Goal: Find specific page/section: Find specific page/section

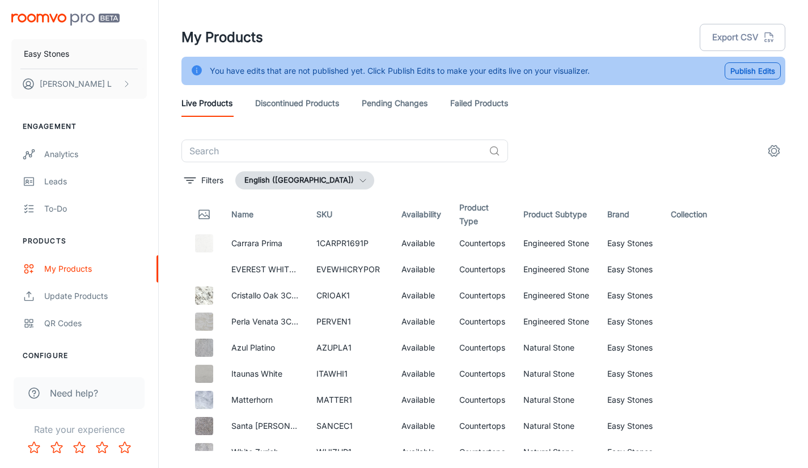
scroll to position [1814, 0]
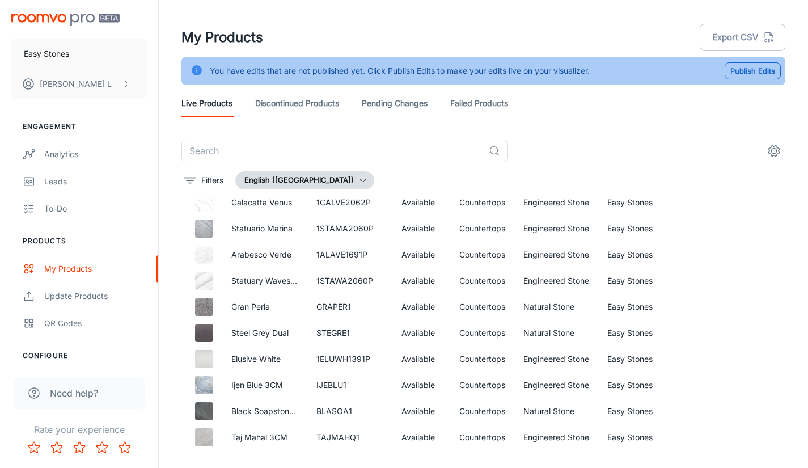
click at [490, 31] on div "My Products Export CSV" at bounding box center [483, 37] width 604 height 29
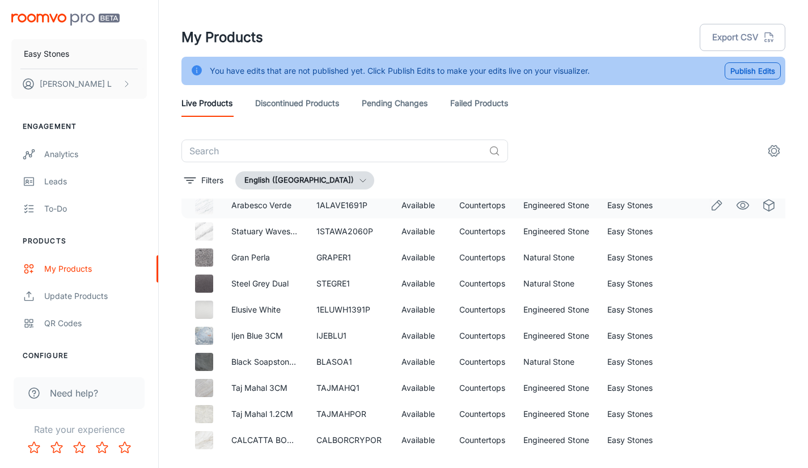
scroll to position [1871, 0]
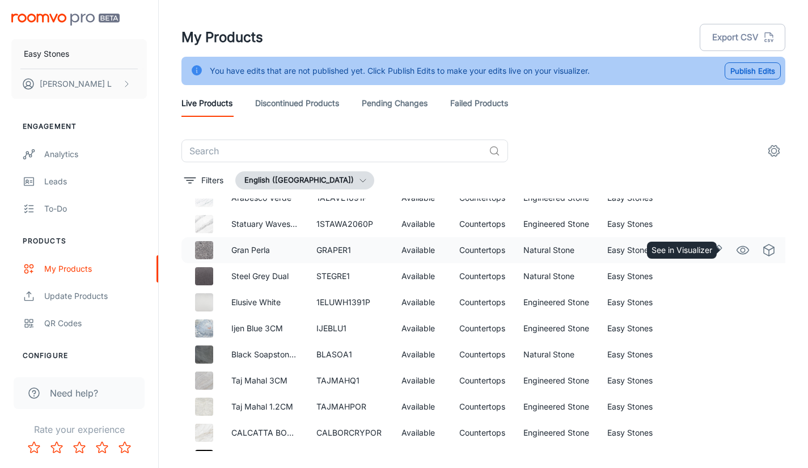
click at [738, 246] on icon "See in Visualizer" at bounding box center [743, 250] width 14 height 14
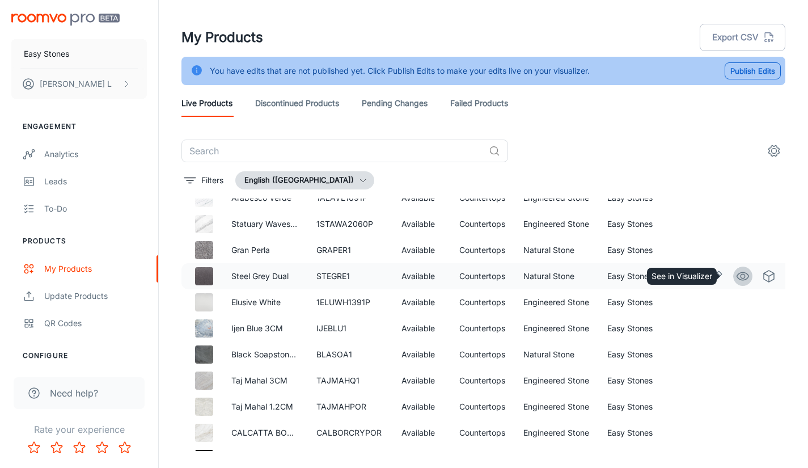
click at [736, 278] on icon "See in Visualizer" at bounding box center [743, 276] width 14 height 14
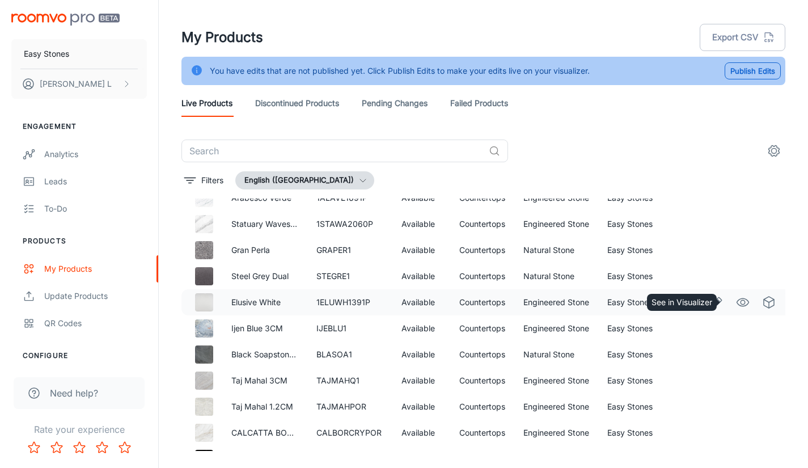
click at [736, 302] on icon "See in Visualizer" at bounding box center [743, 302] width 14 height 14
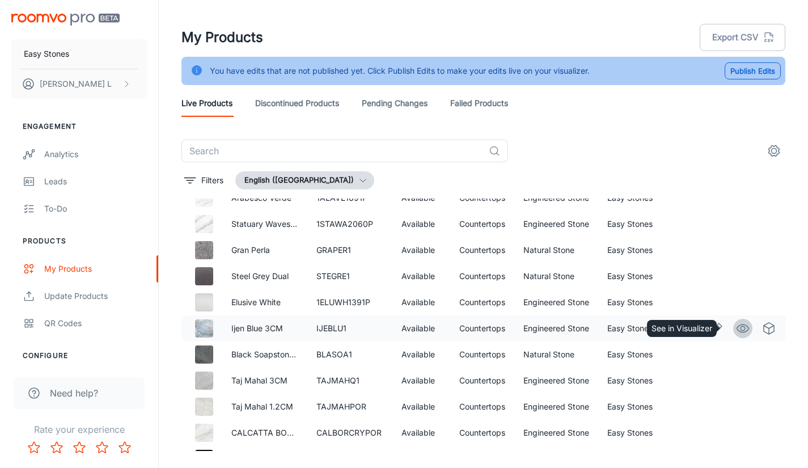
click at [738, 329] on icon "See in Visualizer" at bounding box center [743, 328] width 14 height 14
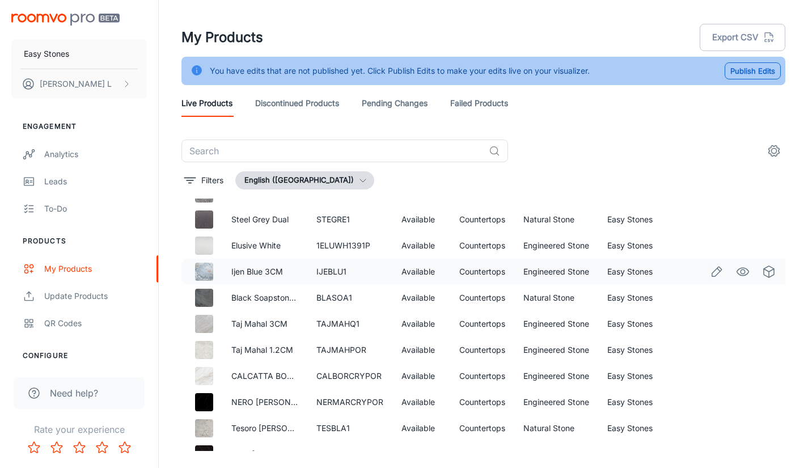
scroll to position [1984, 0]
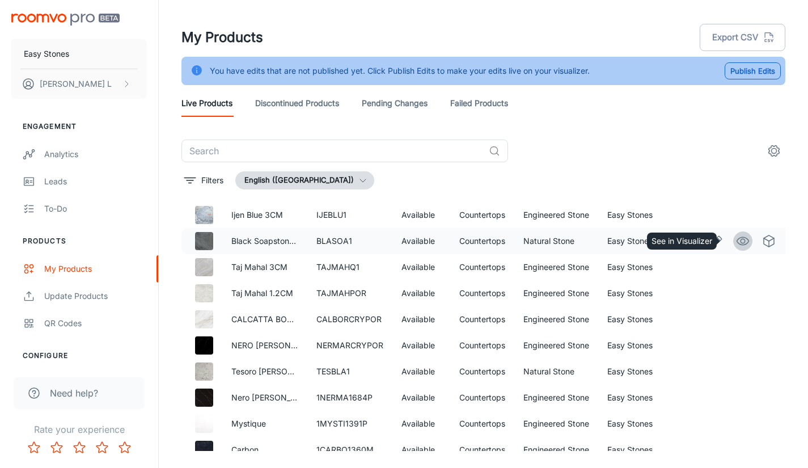
click at [740, 243] on circle "See in Visualizer" at bounding box center [742, 241] width 5 height 5
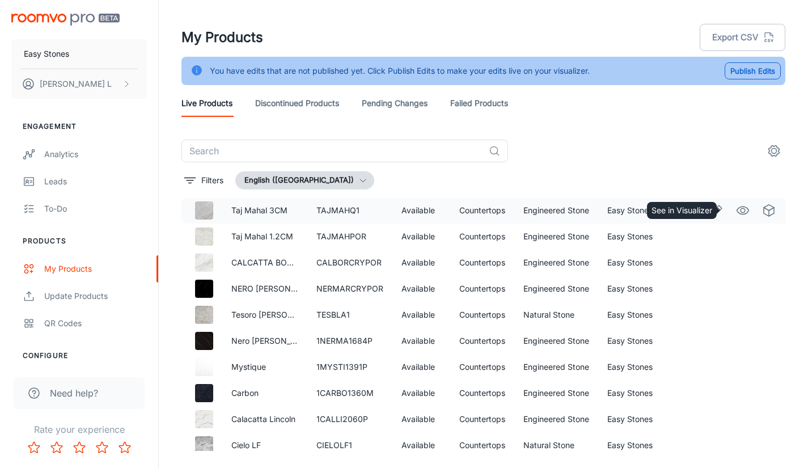
click at [736, 209] on icon "See in Visualizer" at bounding box center [743, 211] width 14 height 14
click at [337, 228] on td "TAJMAHPOR" at bounding box center [349, 236] width 85 height 26
click at [328, 240] on td "TAJMAHPOR" at bounding box center [349, 236] width 85 height 26
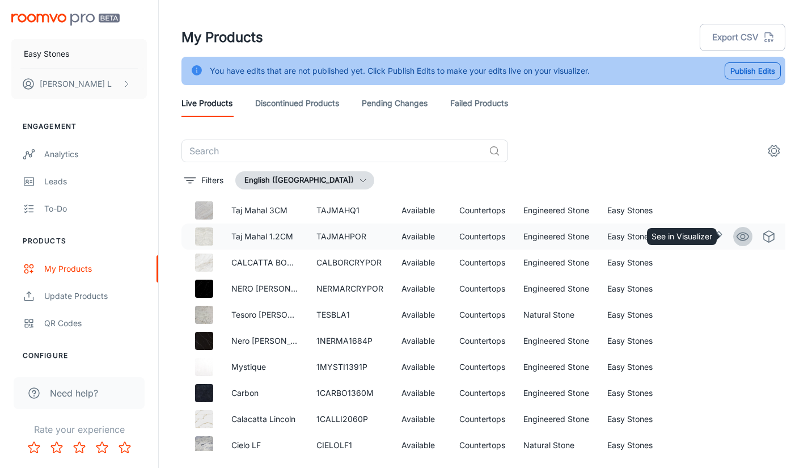
click at [737, 241] on icon "See in Visualizer" at bounding box center [743, 237] width 14 height 14
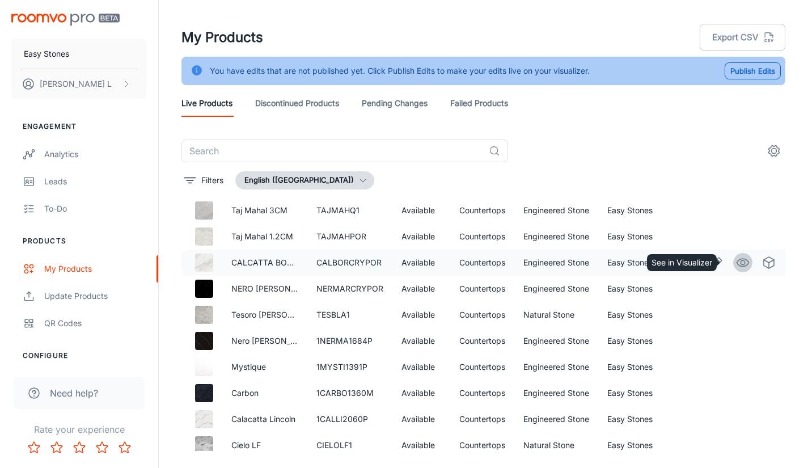
click at [739, 265] on icon "See in Visualizer" at bounding box center [743, 263] width 14 height 14
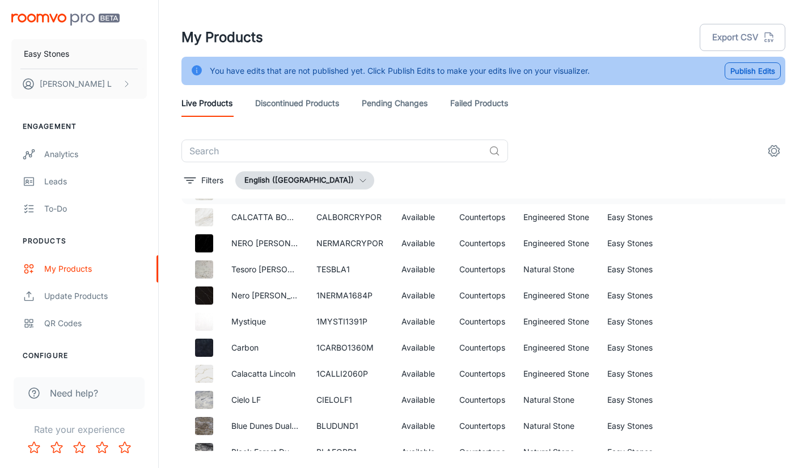
scroll to position [2097, 0]
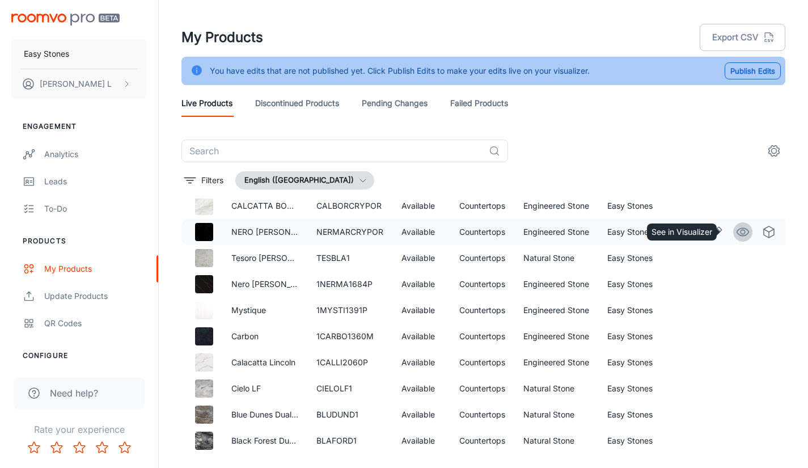
click at [739, 231] on icon "See in Visualizer" at bounding box center [743, 232] width 12 height 8
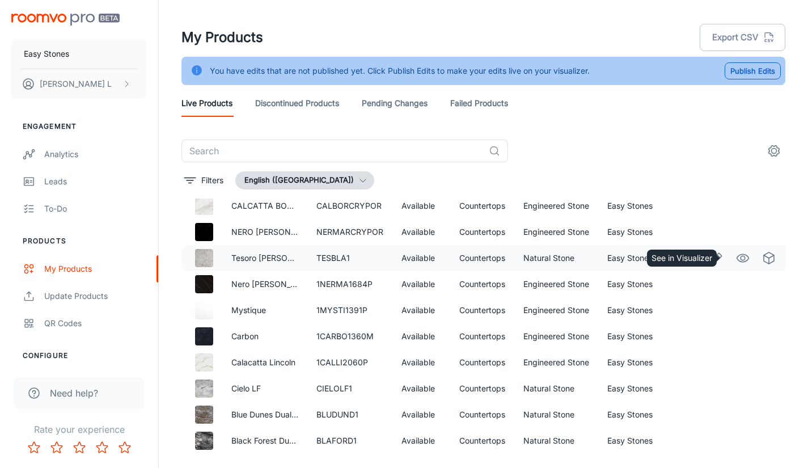
click at [741, 261] on link "See in Visualizer" at bounding box center [742, 257] width 19 height 19
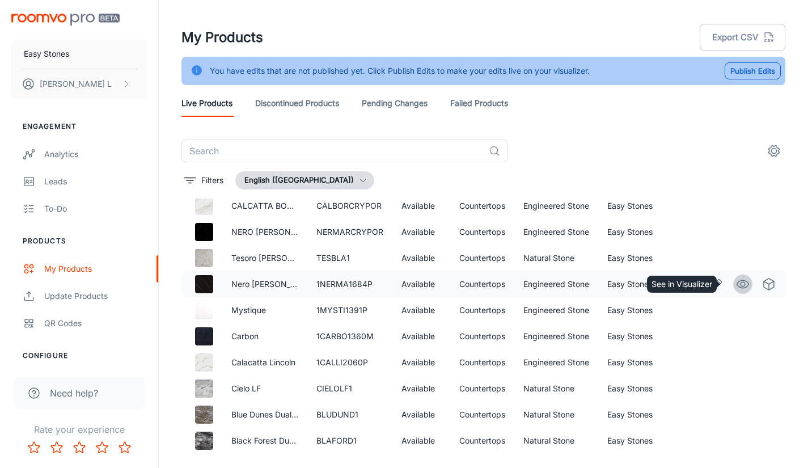
click at [736, 283] on icon "See in Visualizer" at bounding box center [743, 284] width 14 height 14
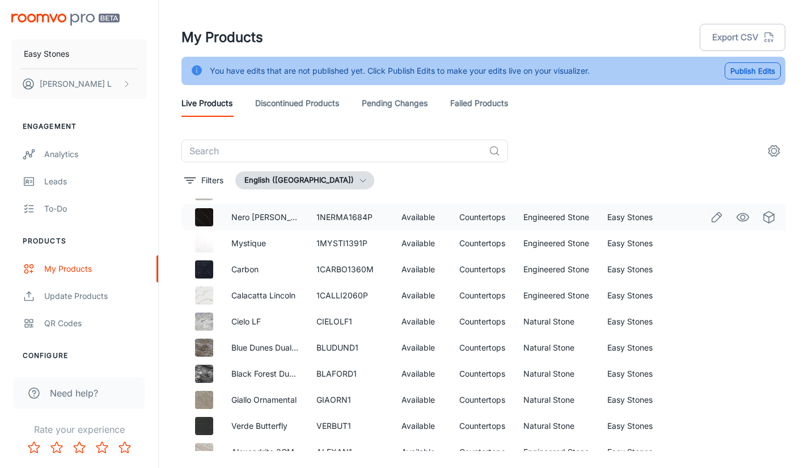
scroll to position [2154, 0]
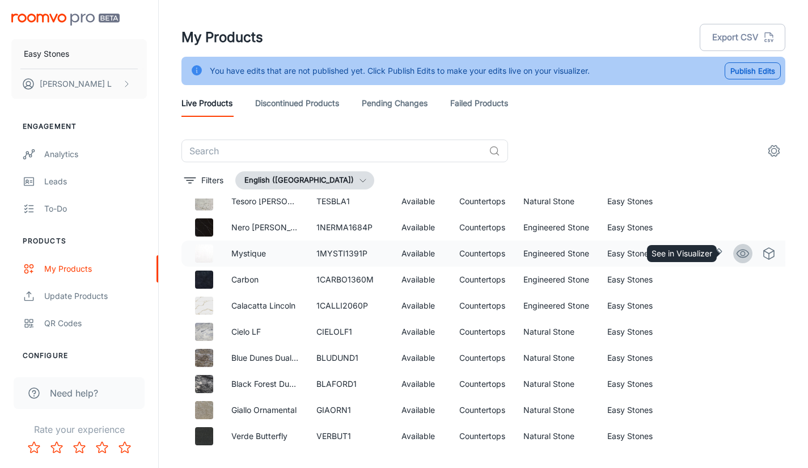
click at [736, 252] on icon "See in Visualizer" at bounding box center [743, 254] width 14 height 14
